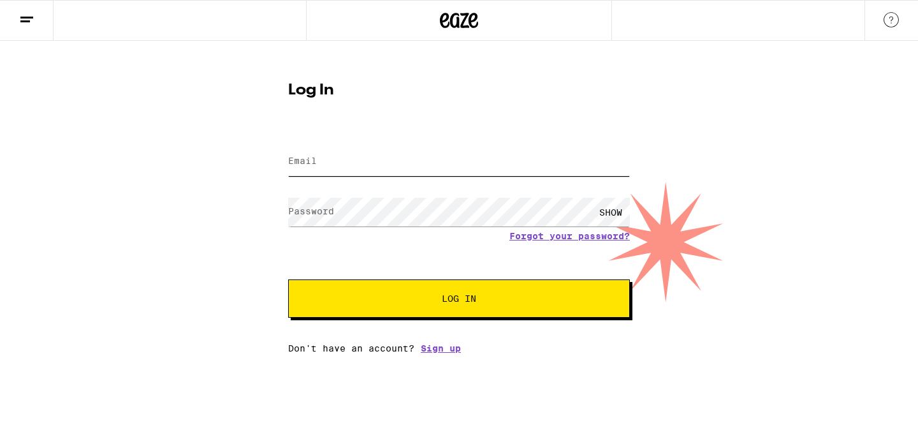
type input "[EMAIL_ADDRESS][DOMAIN_NAME]"
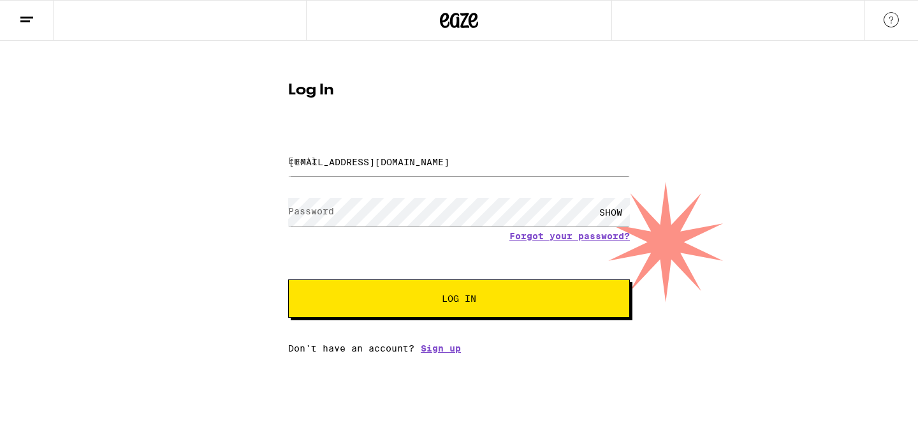
click at [412, 294] on button "Log In" at bounding box center [459, 298] width 342 height 38
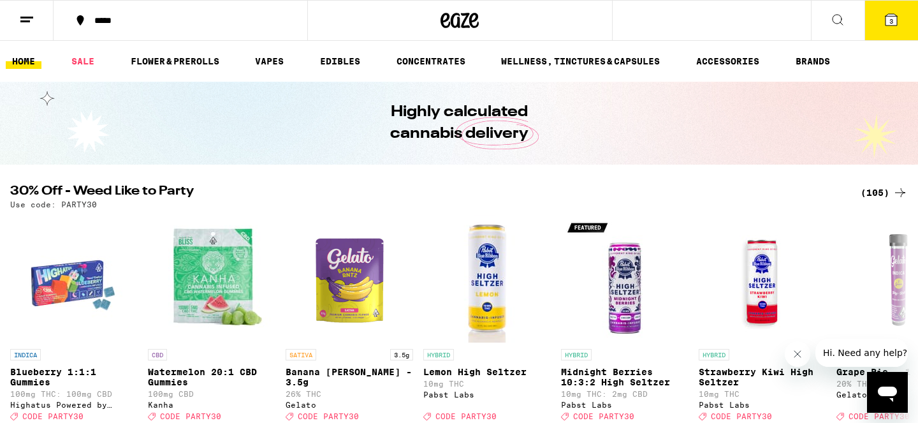
click at [902, 23] on button "3" at bounding box center [892, 21] width 54 height 40
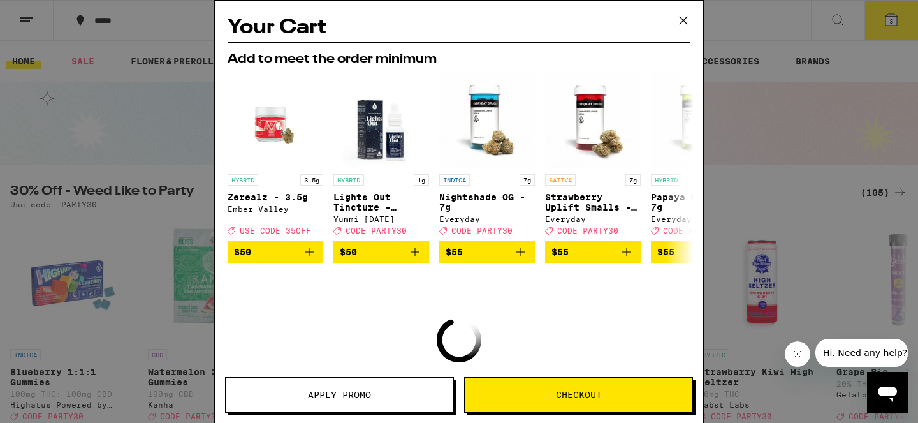
click at [528, 413] on div "Apply Promo Checkout" at bounding box center [459, 400] width 489 height 46
click at [529, 406] on button "Checkout" at bounding box center [578, 395] width 229 height 36
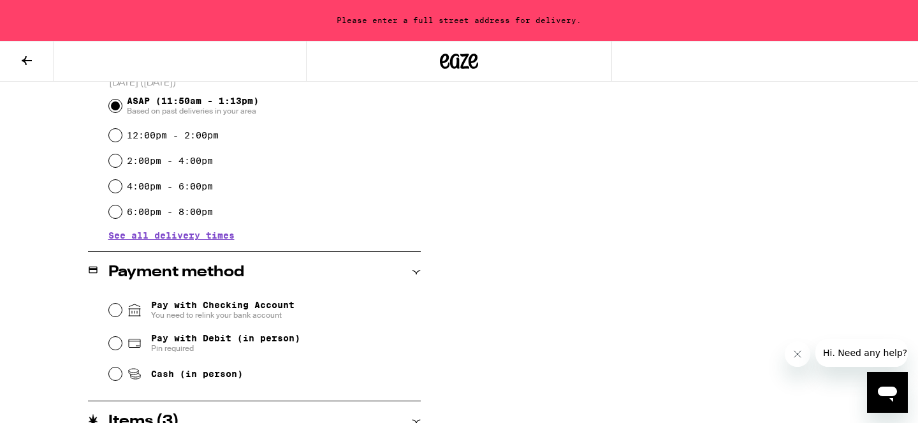
scroll to position [362, 0]
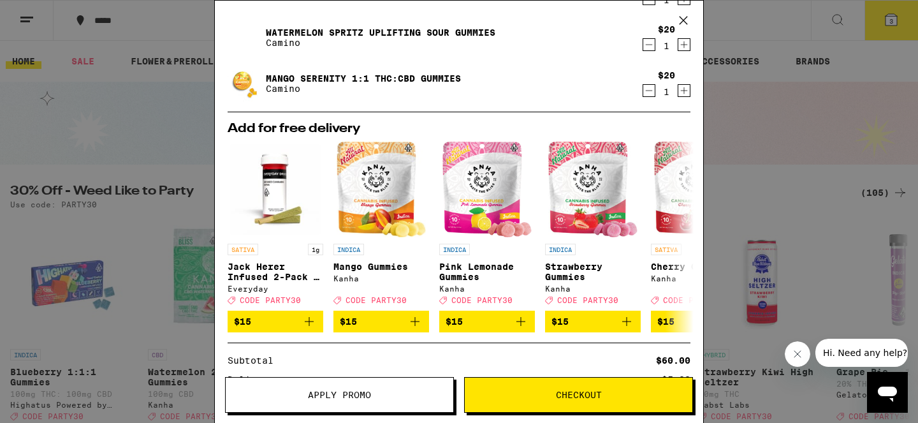
scroll to position [55, 0]
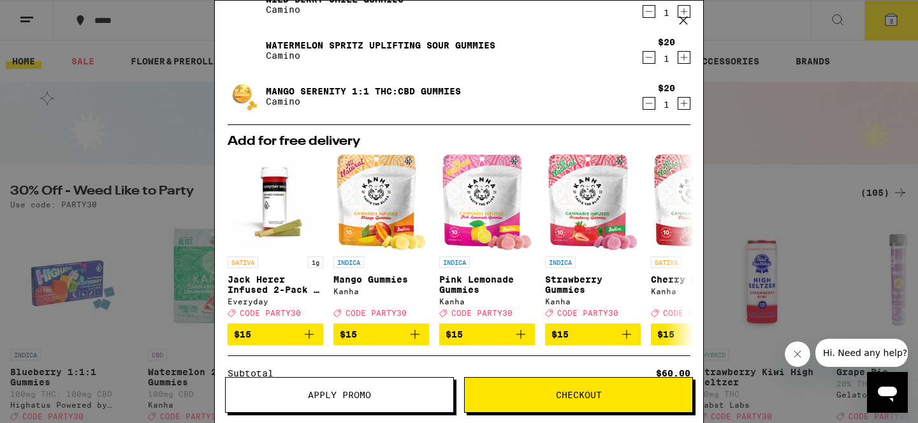
click at [308, 89] on link "Mango Serenity 1:1 THC:CBD Gummies" at bounding box center [363, 91] width 195 height 10
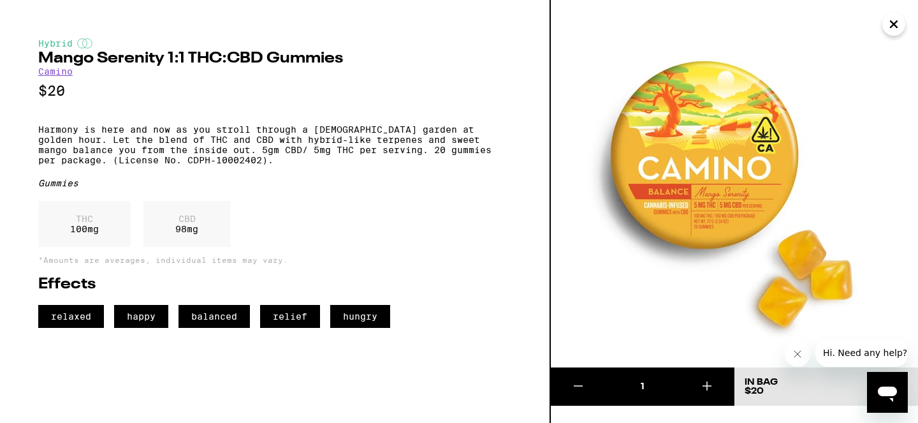
click at [60, 75] on link "Camino" at bounding box center [55, 71] width 34 height 10
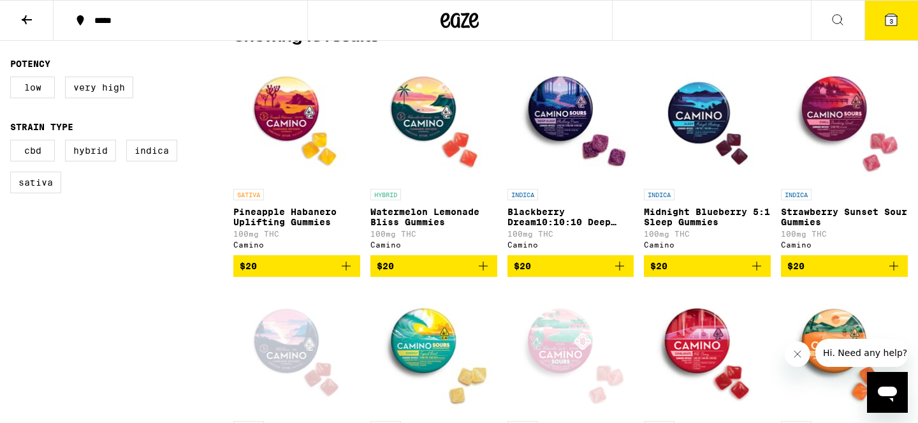
scroll to position [354, 0]
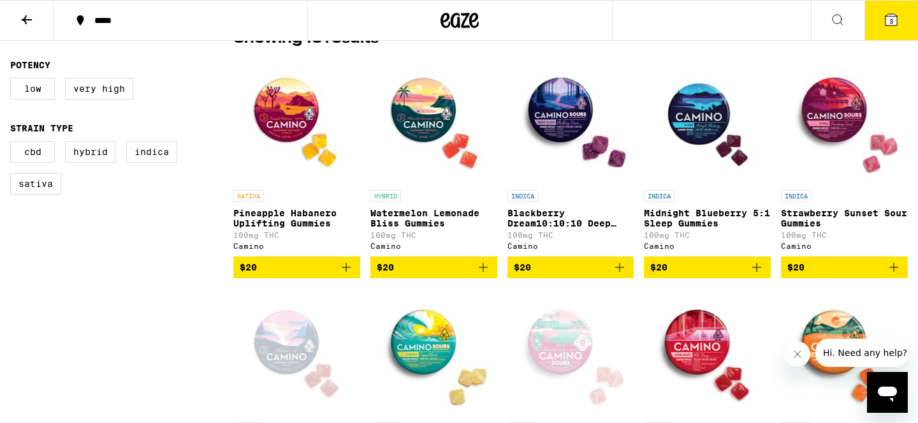
click at [344, 270] on icon "Add to bag" at bounding box center [346, 267] width 15 height 15
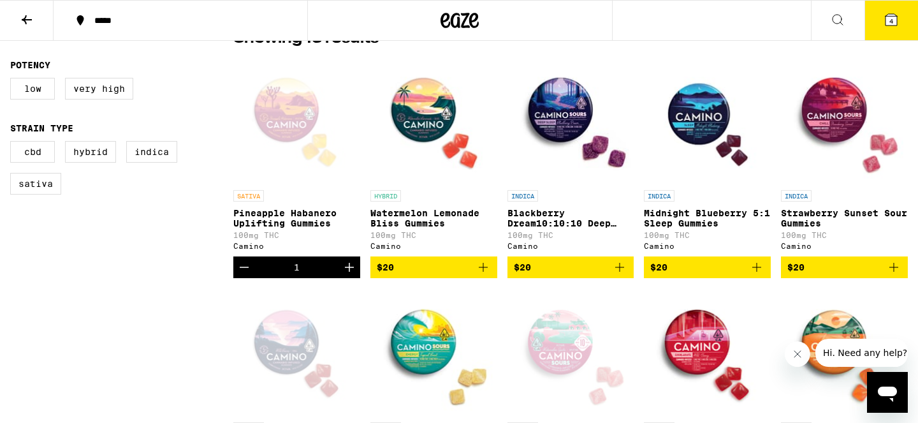
click at [880, 25] on button "4" at bounding box center [892, 21] width 54 height 40
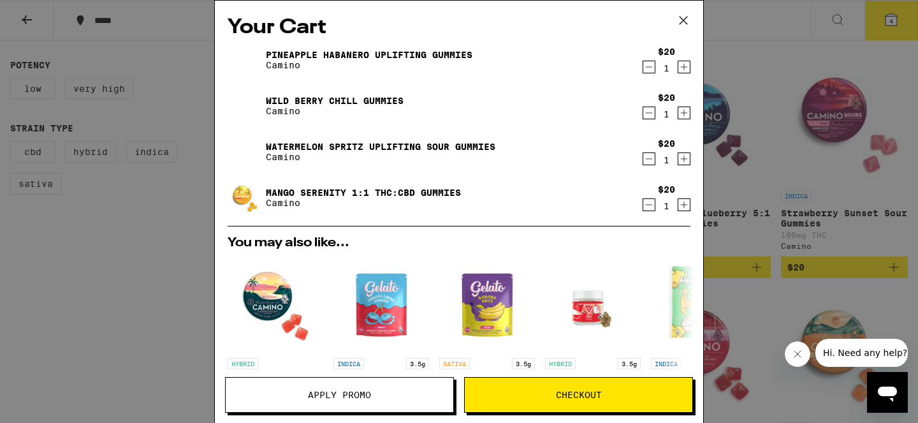
click at [686, 18] on icon at bounding box center [684, 21] width 8 height 8
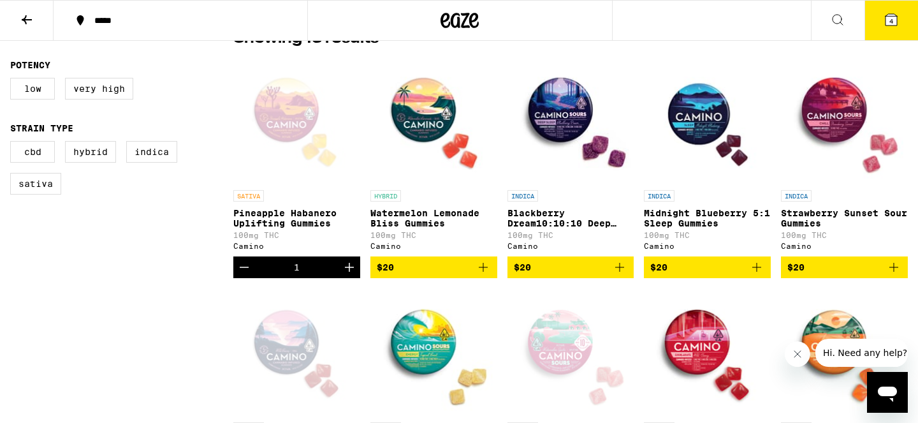
click at [884, 21] on icon at bounding box center [891, 19] width 15 height 15
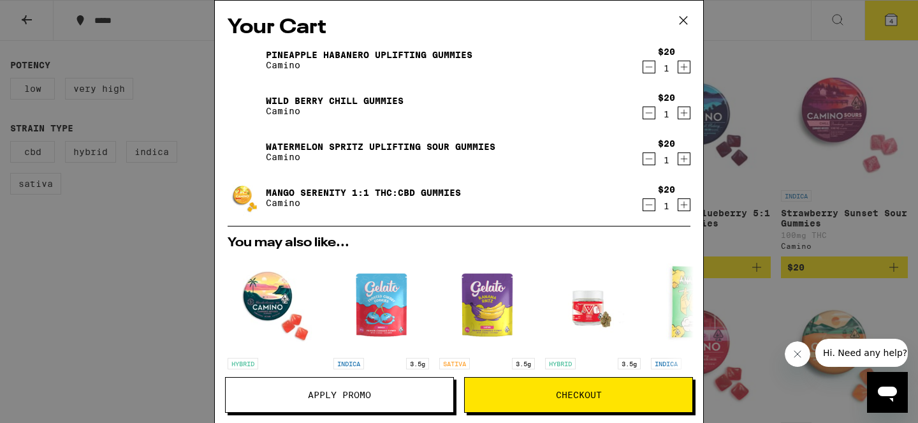
click at [653, 207] on icon "Decrement" at bounding box center [648, 204] width 11 height 15
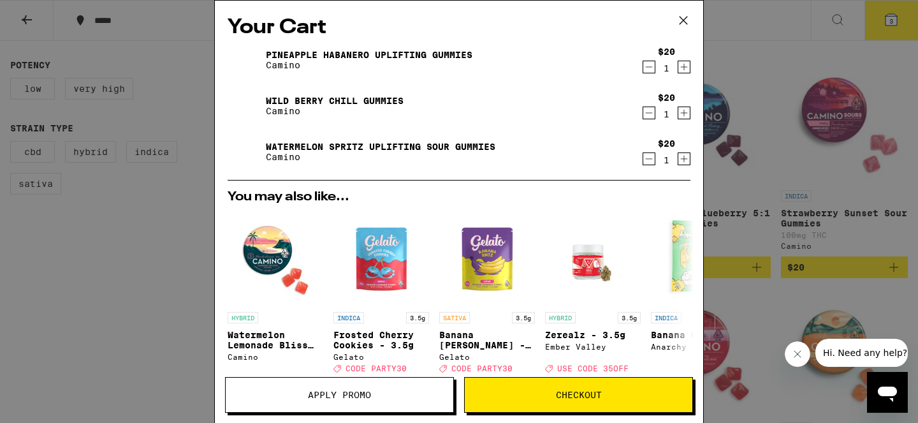
click at [583, 394] on span "Checkout" at bounding box center [579, 394] width 46 height 9
